Goal: Transaction & Acquisition: Book appointment/travel/reservation

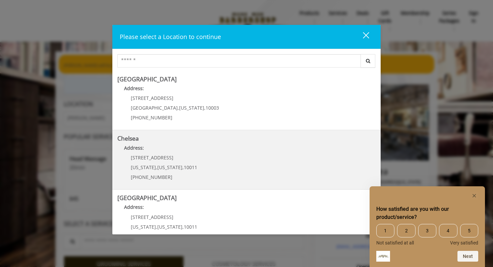
click at [144, 162] on div "169/170 W 23rd St New York , New York , 10011 (917) 639-3902" at bounding box center [158, 169] width 83 height 29
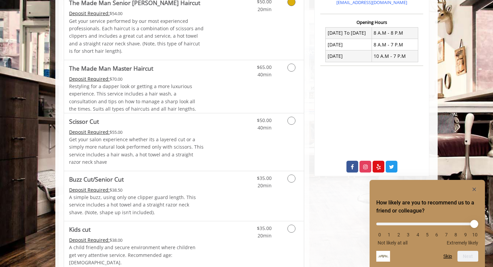
scroll to position [245, 0]
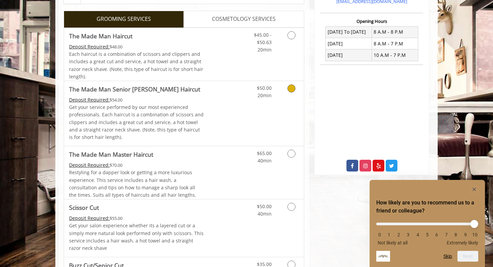
click at [284, 99] on link "Grooming services" at bounding box center [290, 90] width 17 height 18
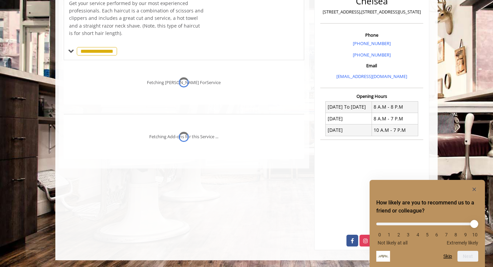
scroll to position [219, 0]
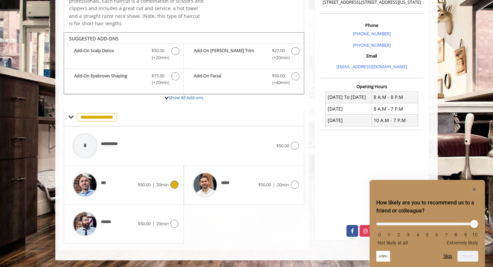
click at [103, 179] on span "***" at bounding box center [108, 184] width 14 height 10
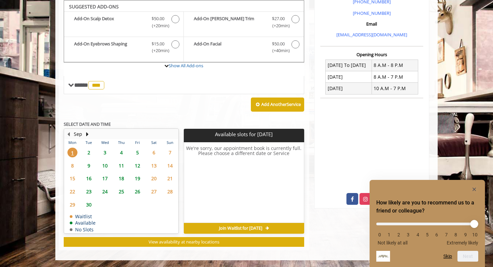
scroll to position [225, 0]
click at [92, 157] on span "2" at bounding box center [89, 152] width 10 height 10
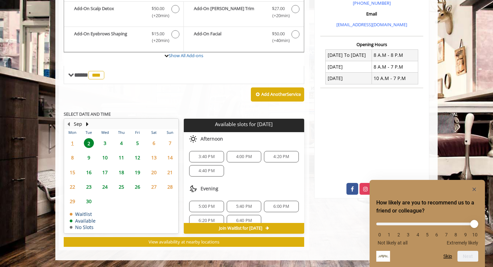
scroll to position [243, 0]
click at [476, 188] on rect "Hide survey" at bounding box center [475, 189] width 8 height 8
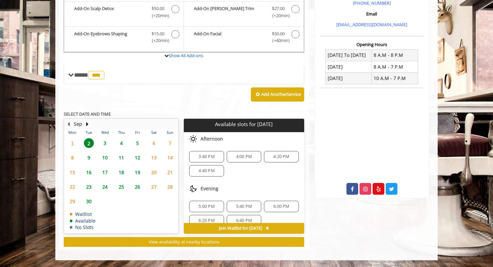
scroll to position [262, 0]
